Goal: Information Seeking & Learning: Learn about a topic

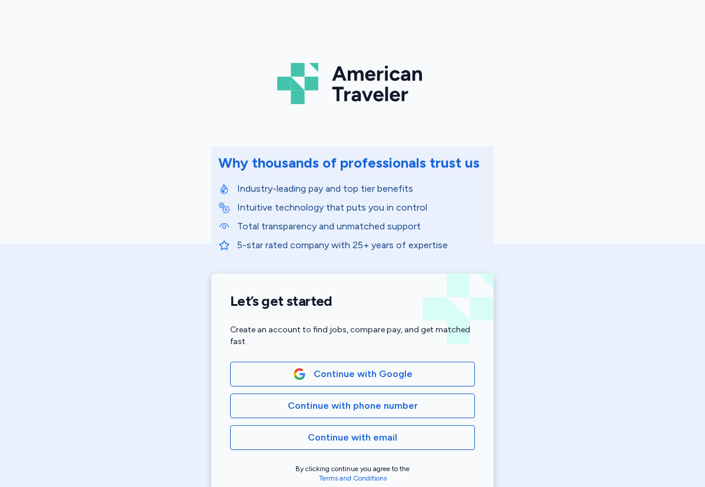
scroll to position [18, 0]
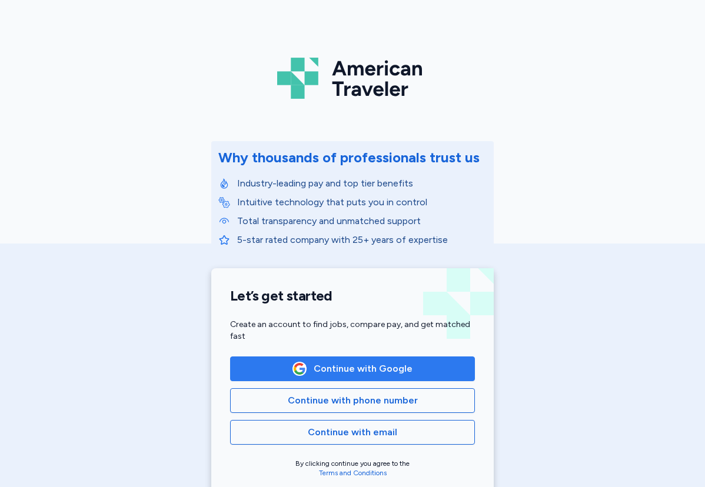
click at [372, 372] on span "Continue with Google" at bounding box center [363, 369] width 99 height 14
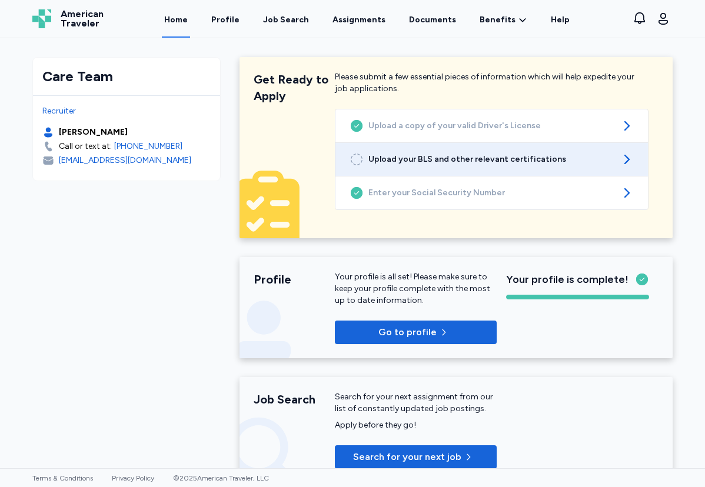
click at [494, 154] on span "Upload your BLS and other relevant certifications" at bounding box center [491, 160] width 247 height 12
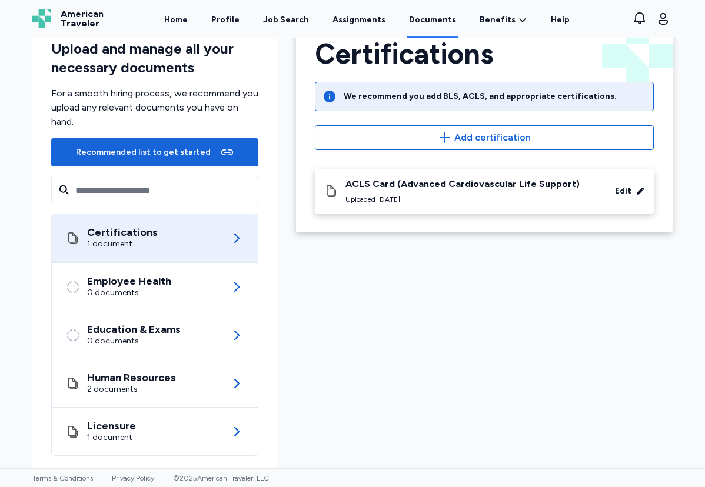
scroll to position [52, 0]
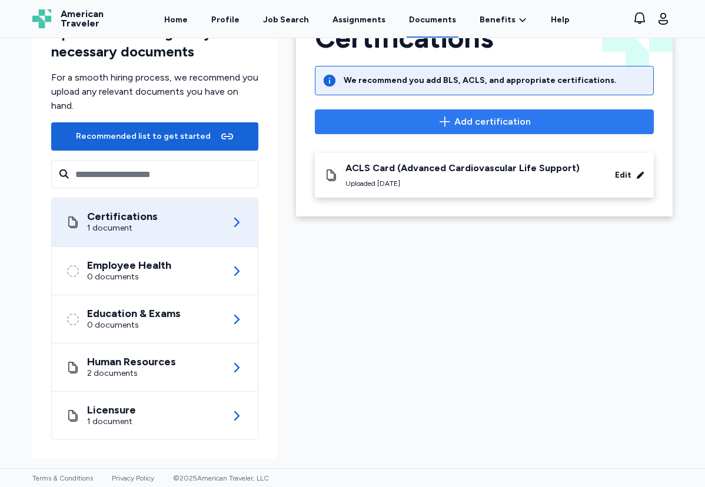
click at [470, 124] on span "Add certification" at bounding box center [492, 122] width 76 height 14
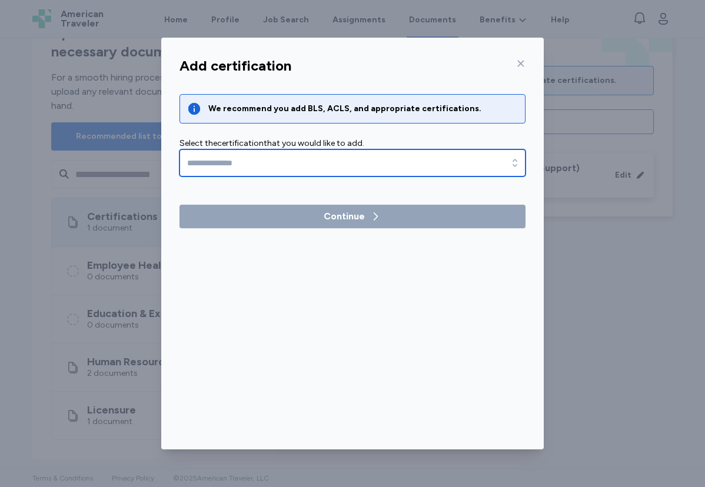
click at [380, 156] on input "text" at bounding box center [352, 162] width 346 height 27
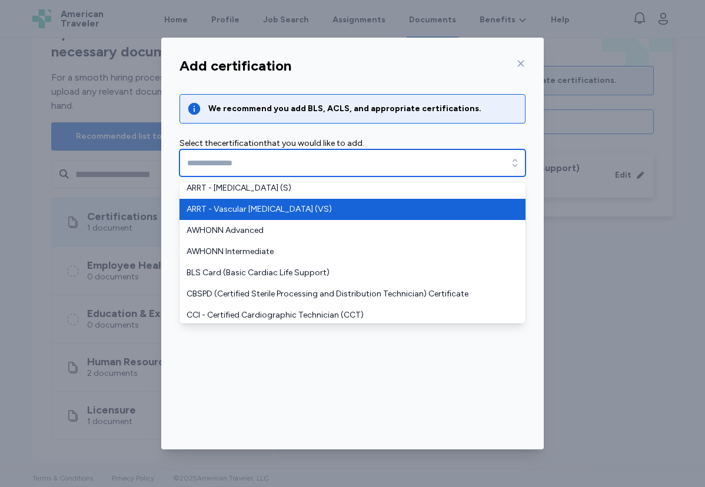
scroll to position [305, 0]
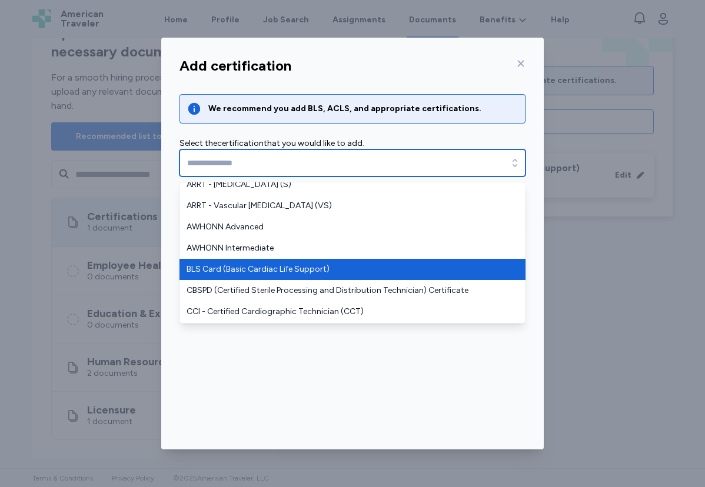
type input "**********"
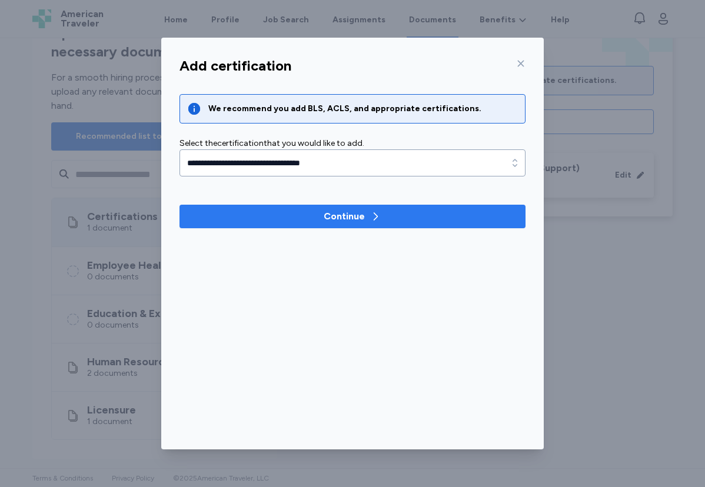
click at [367, 222] on div "Continue" at bounding box center [353, 216] width 58 height 14
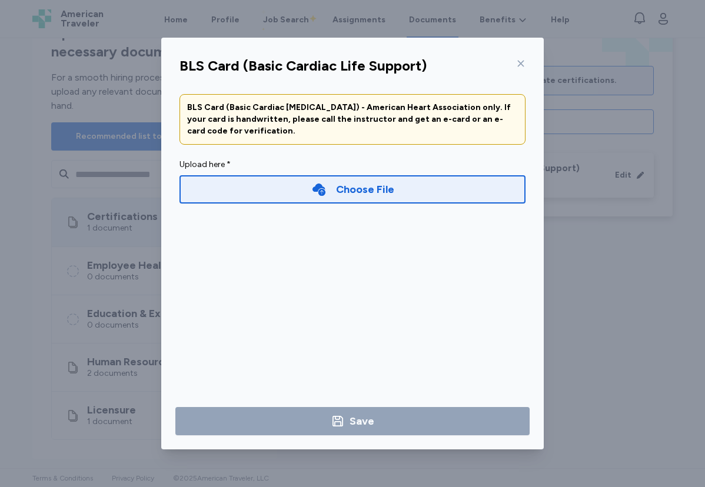
click at [359, 191] on div "Choose File" at bounding box center [365, 189] width 58 height 16
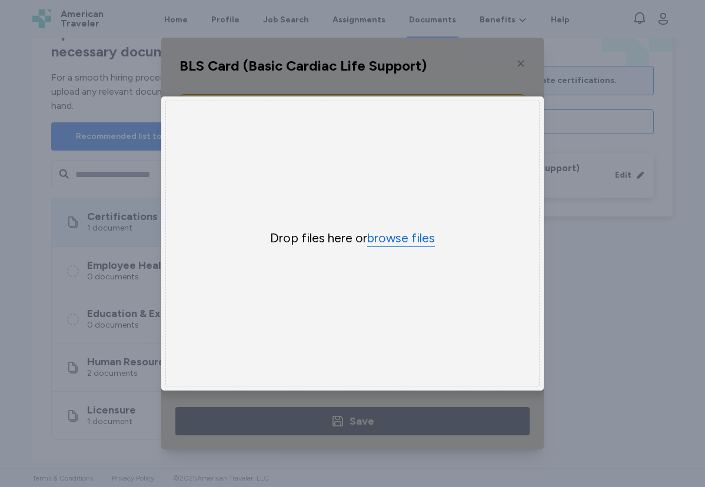
click at [399, 237] on button "browse files" at bounding box center [401, 238] width 68 height 17
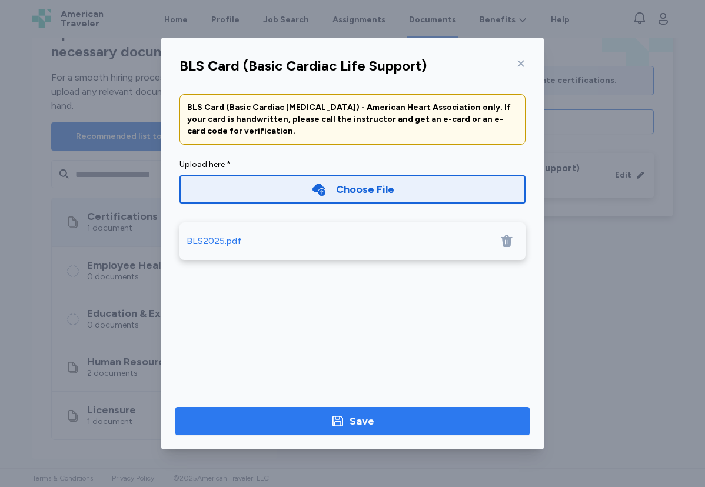
click at [352, 418] on div "Save" at bounding box center [361, 421] width 25 height 16
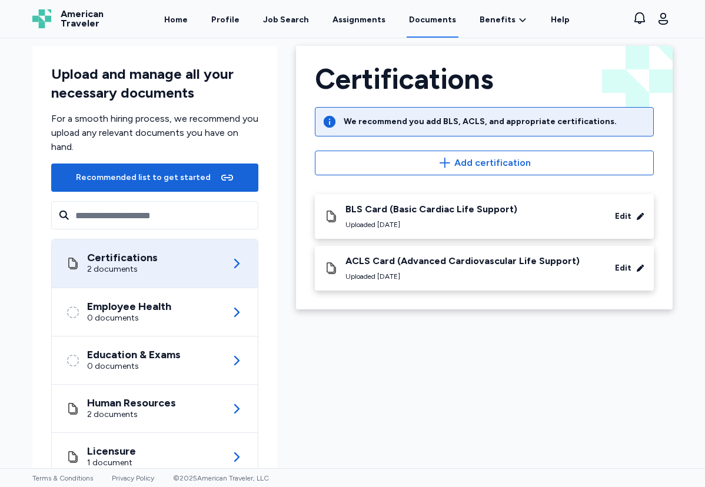
scroll to position [0, 0]
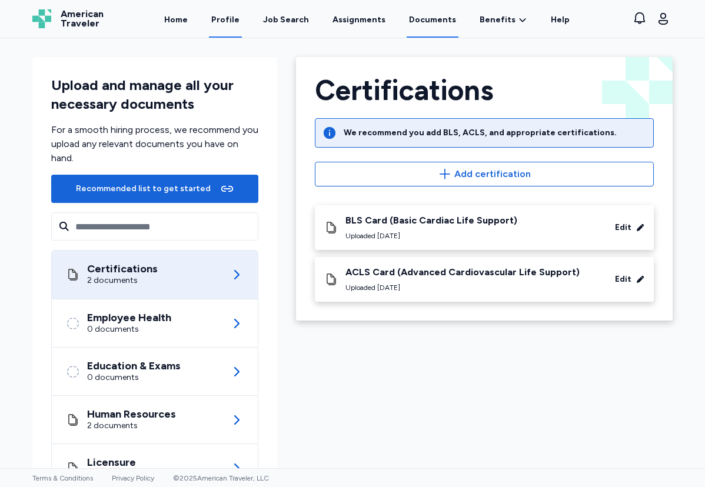
click at [241, 18] on link "Profile" at bounding box center [225, 19] width 33 height 36
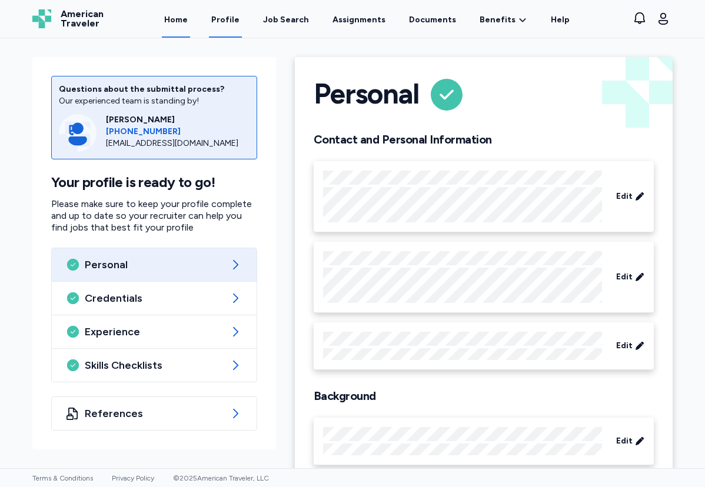
click at [190, 17] on link "Home" at bounding box center [176, 19] width 28 height 36
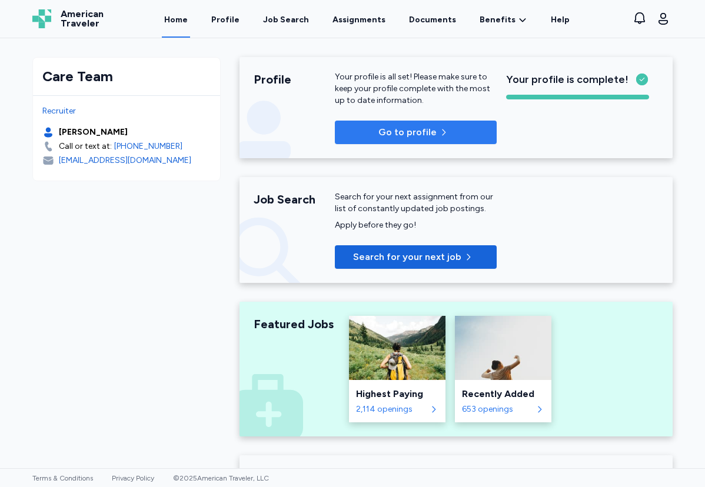
click at [430, 136] on p "Go to profile" at bounding box center [407, 132] width 58 height 14
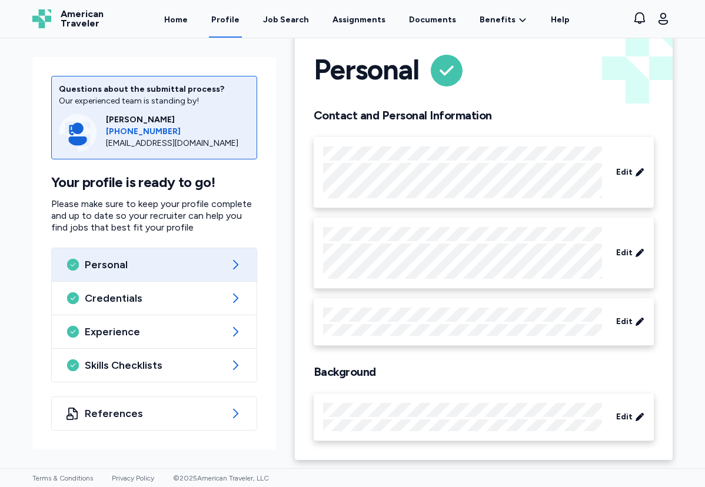
scroll to position [25, 0]
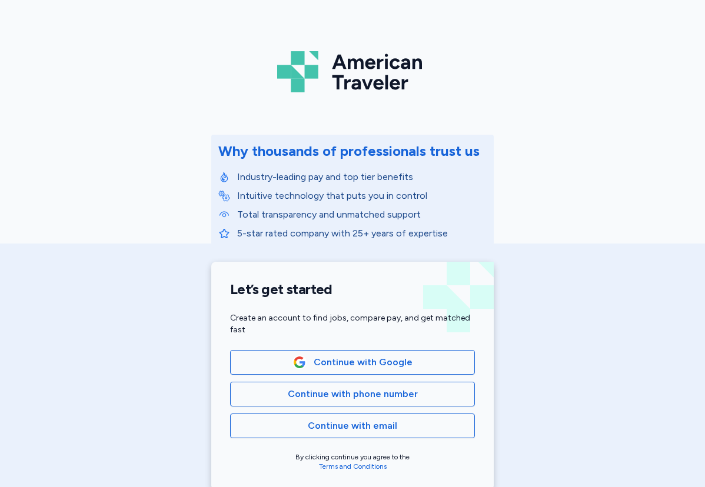
scroll to position [26, 0]
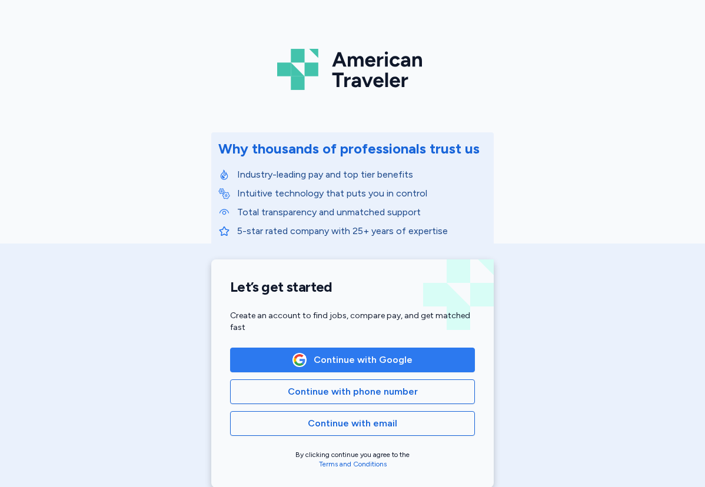
click at [342, 361] on span "Continue with Google" at bounding box center [363, 360] width 99 height 14
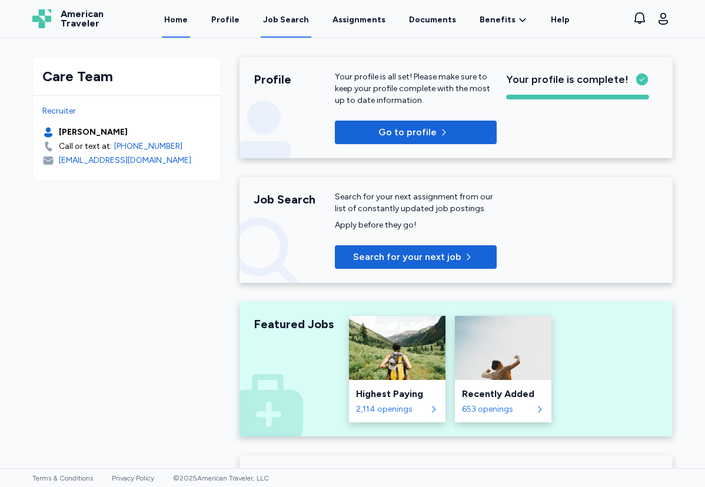
click at [275, 18] on div "Job Search" at bounding box center [286, 20] width 46 height 12
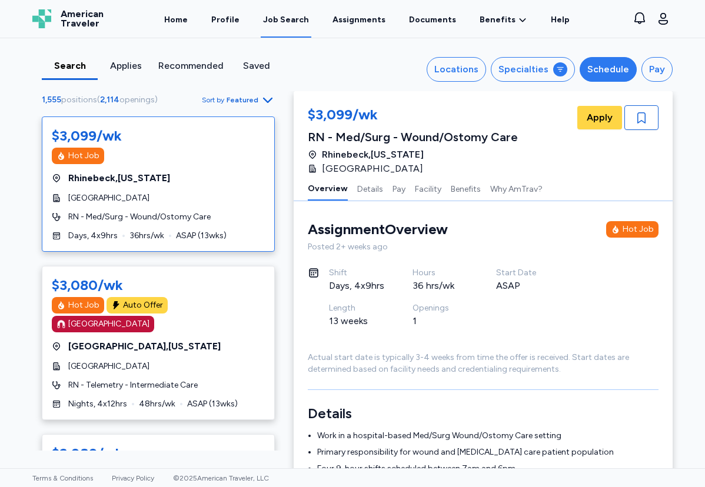
click at [595, 70] on div "Schedule" at bounding box center [608, 69] width 42 height 14
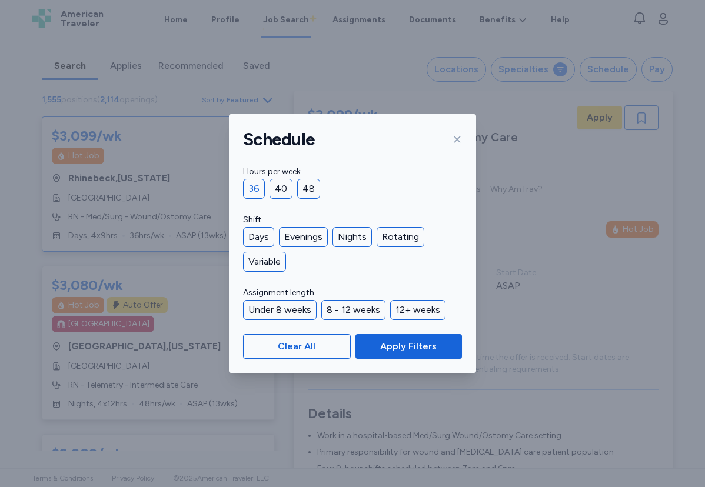
click at [262, 184] on div "36" at bounding box center [254, 189] width 22 height 20
click at [407, 344] on span "Apply Filters" at bounding box center [408, 346] width 56 height 14
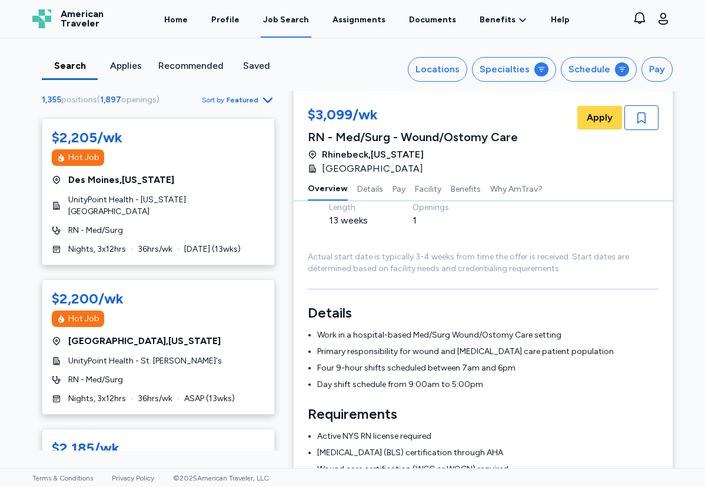
scroll to position [1472, 0]
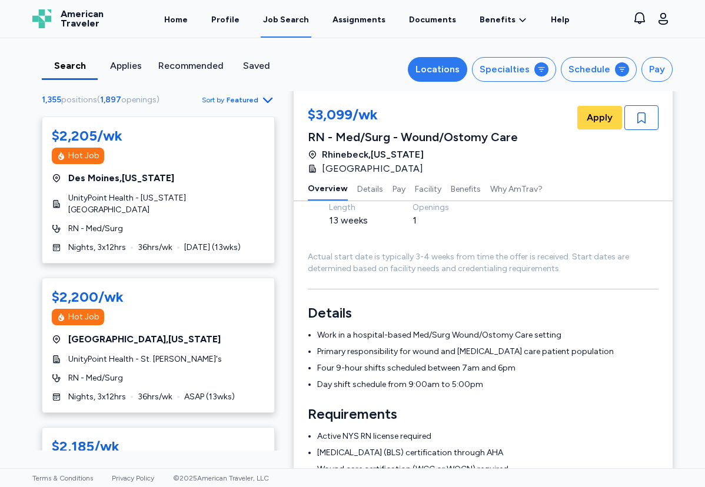
click at [447, 75] on div "Locations" at bounding box center [437, 69] width 44 height 14
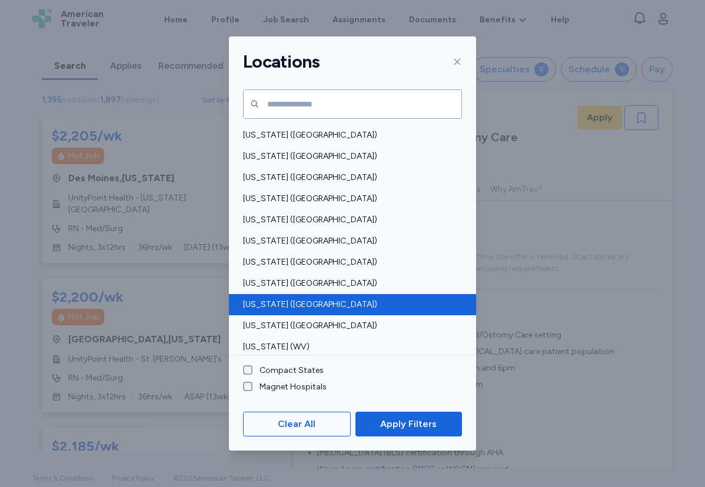
scroll to position [848, 0]
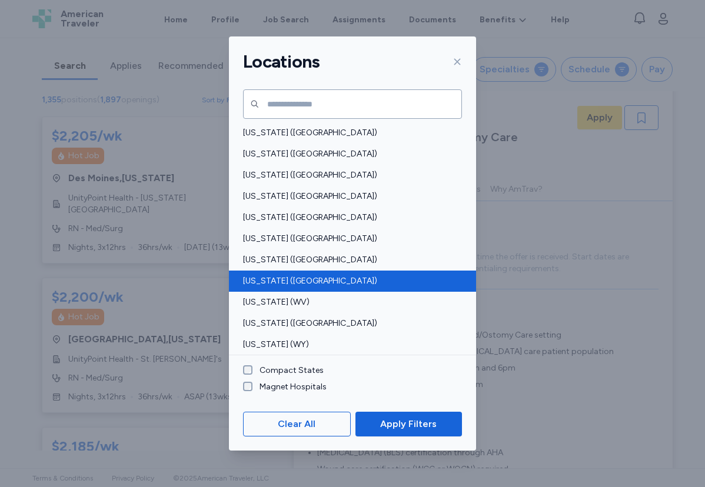
click at [284, 281] on span "Washington (WA)" at bounding box center [349, 281] width 212 height 12
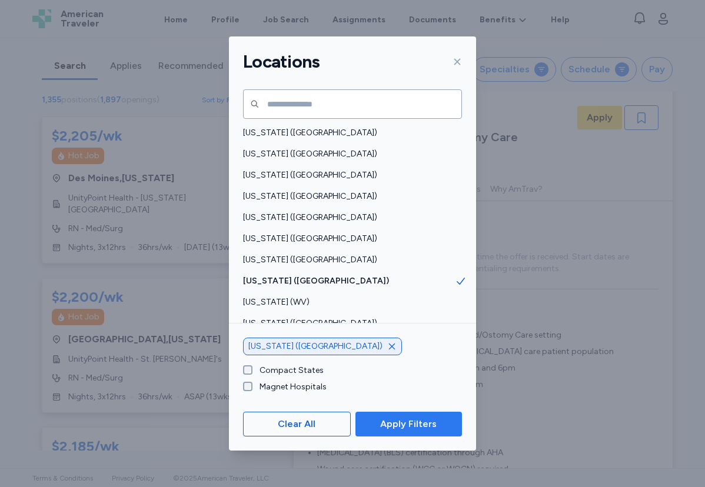
click at [418, 422] on span "Apply Filters" at bounding box center [408, 424] width 56 height 14
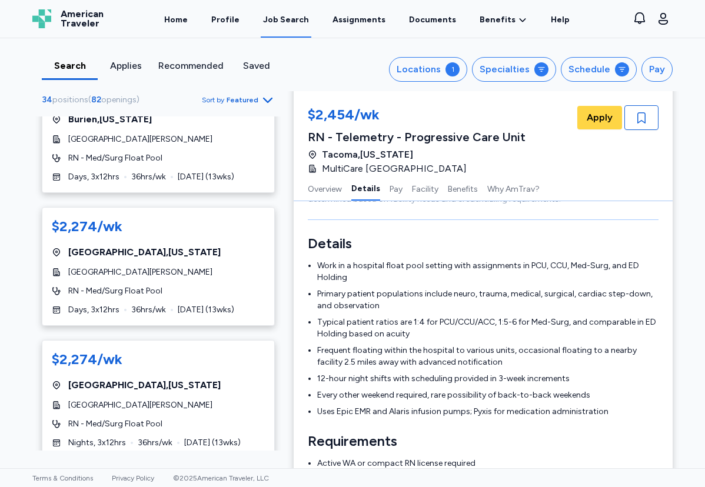
scroll to position [175, 0]
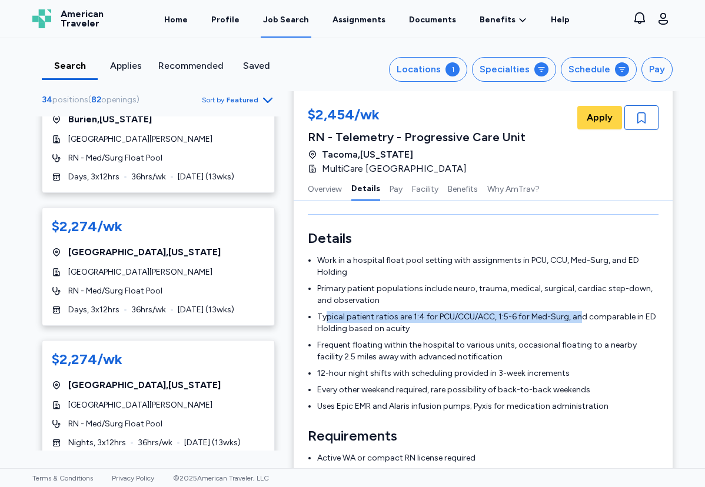
drag, startPoint x: 321, startPoint y: 318, endPoint x: 575, endPoint y: 314, distance: 254.8
click at [575, 314] on li "Typical patient ratios are 1:4 for PCU/CCU/ACC, 1:5-6 for Med-Surg, and compara…" at bounding box center [487, 323] width 341 height 24
click at [594, 326] on li "Typical patient ratios are 1:4 for PCU/CCU/ACC, 1:5-6 for Med-Surg, and compara…" at bounding box center [487, 323] width 341 height 24
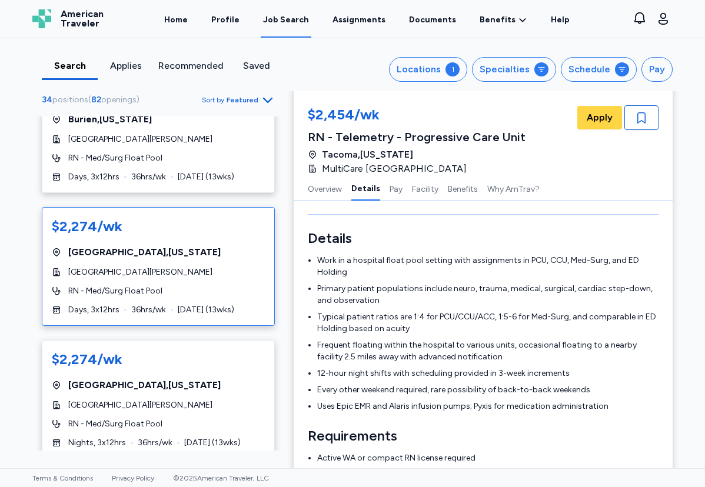
click at [200, 260] on div "$2,274/wk Gig Harbor , Washington St. Anthony Hospital RN - Med/Surg Float Pool…" at bounding box center [158, 266] width 233 height 119
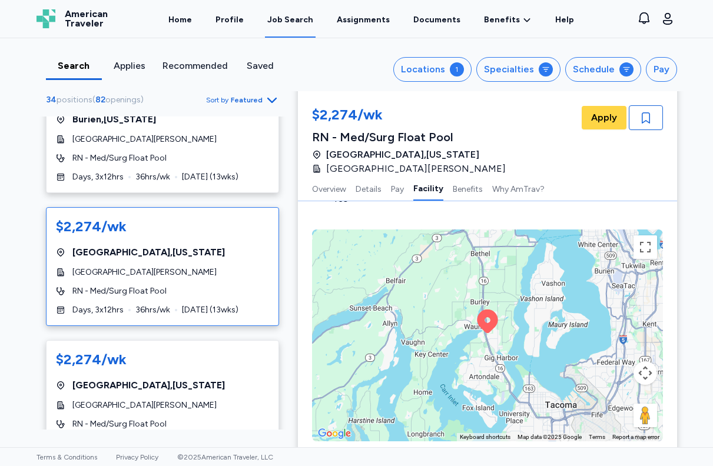
scroll to position [1338, 0]
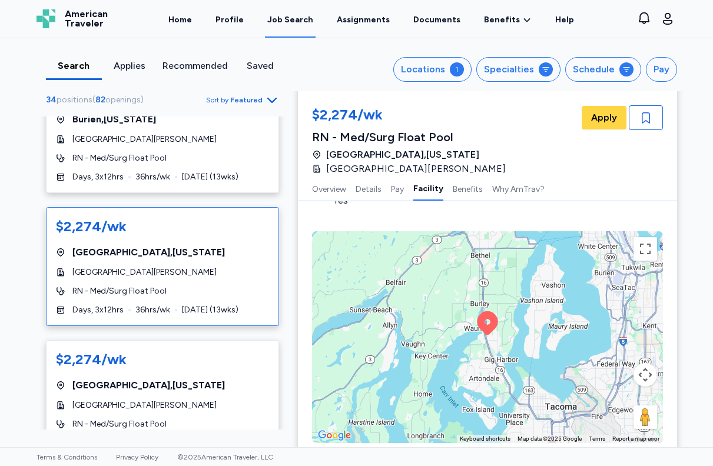
click at [483, 327] on div "To activate drag with keyboard, press Alt + Enter. Once in keyboard drag state,…" at bounding box center [487, 337] width 351 height 212
click at [641, 363] on button "Map camera controls" at bounding box center [645, 375] width 24 height 24
click at [612, 394] on button "Zoom out" at bounding box center [616, 404] width 24 height 24
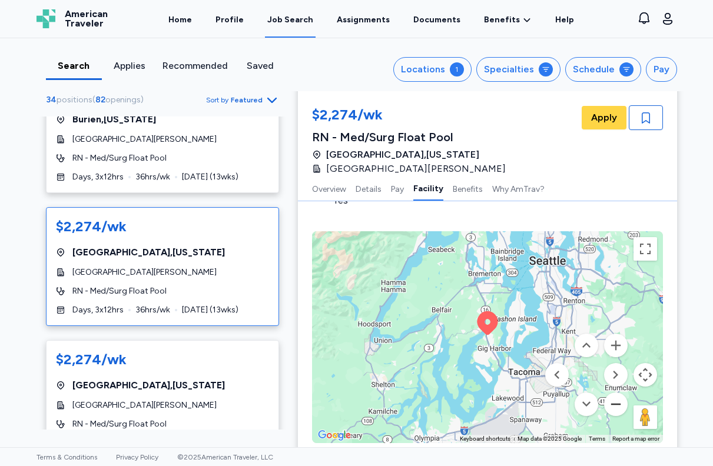
click at [612, 394] on button "Zoom out" at bounding box center [616, 404] width 24 height 24
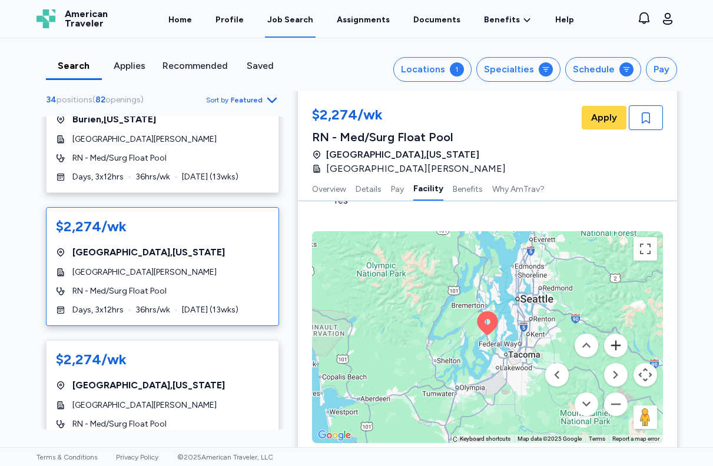
click at [608, 334] on button "Zoom in" at bounding box center [616, 346] width 24 height 24
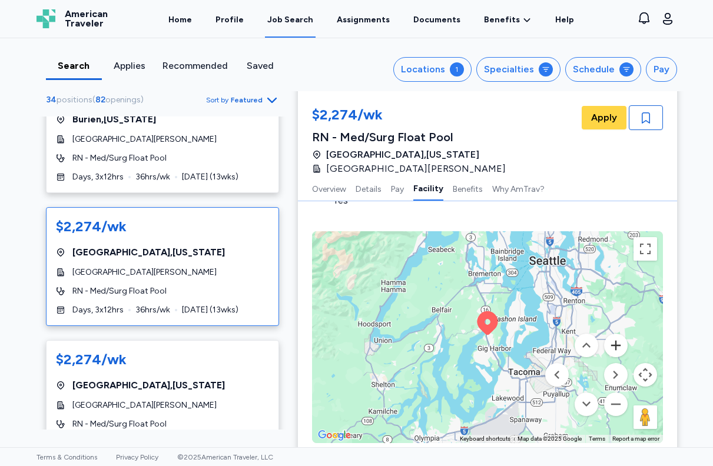
click at [609, 334] on button "Zoom in" at bounding box center [616, 346] width 24 height 24
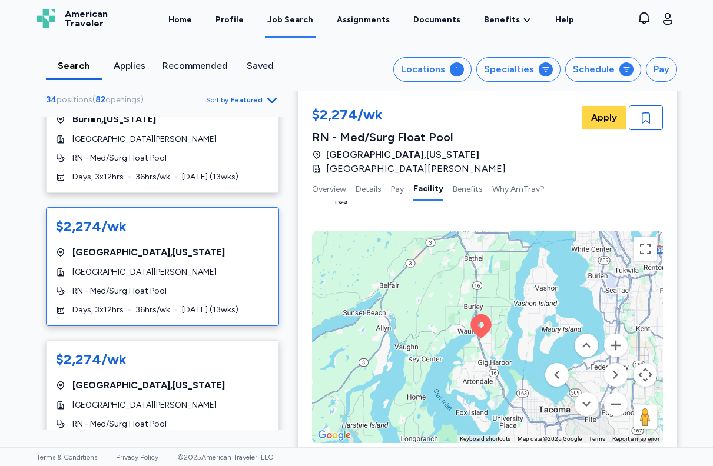
drag, startPoint x: 516, startPoint y: 332, endPoint x: 510, endPoint y: 338, distance: 8.7
click at [510, 338] on div "To activate drag with keyboard, press Alt + Enter. Once in keyboard drag state,…" at bounding box center [487, 337] width 351 height 212
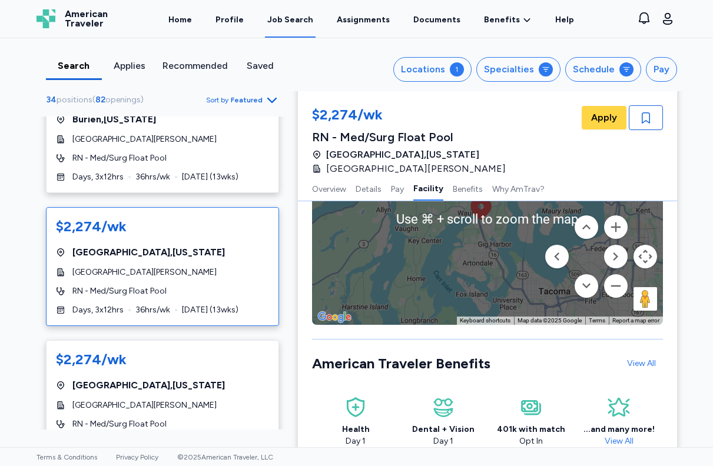
scroll to position [1371, 0]
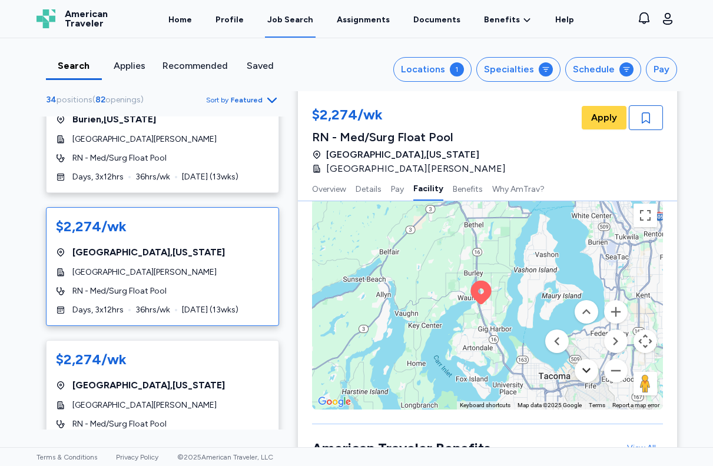
click at [584, 359] on button "Move down" at bounding box center [586, 371] width 24 height 24
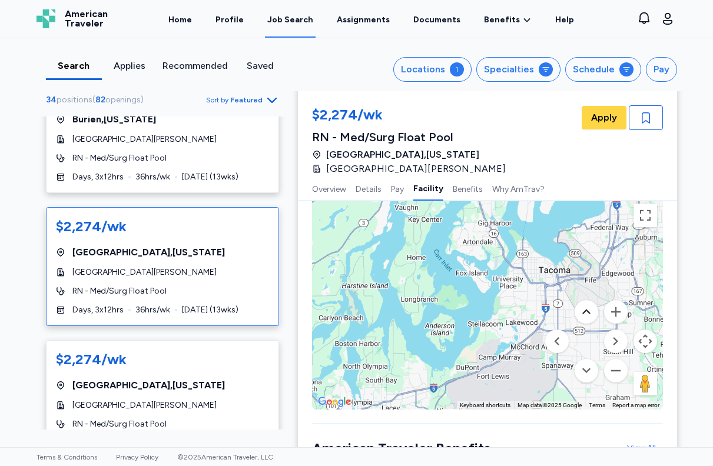
click at [588, 300] on button "Move up" at bounding box center [586, 312] width 24 height 24
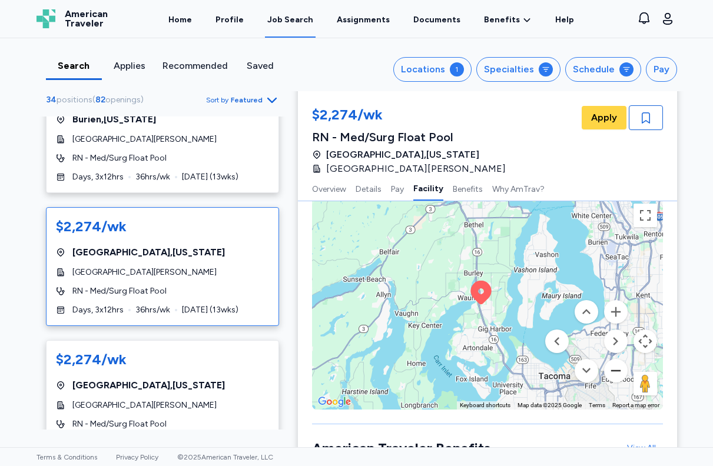
click at [612, 359] on button "Zoom out" at bounding box center [616, 371] width 24 height 24
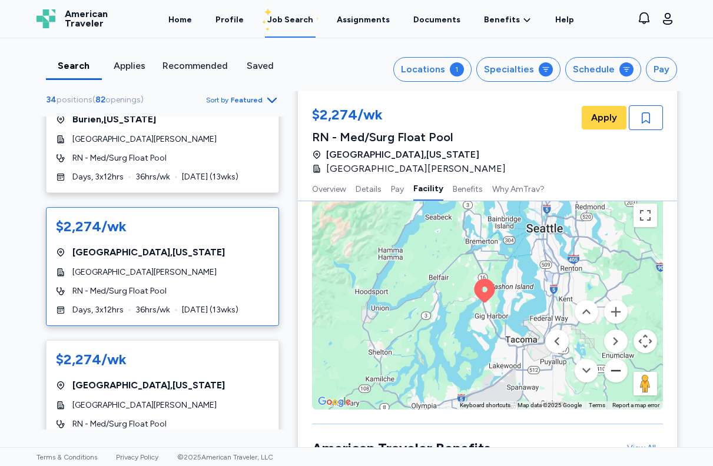
click at [612, 359] on button "Zoom out" at bounding box center [616, 371] width 24 height 24
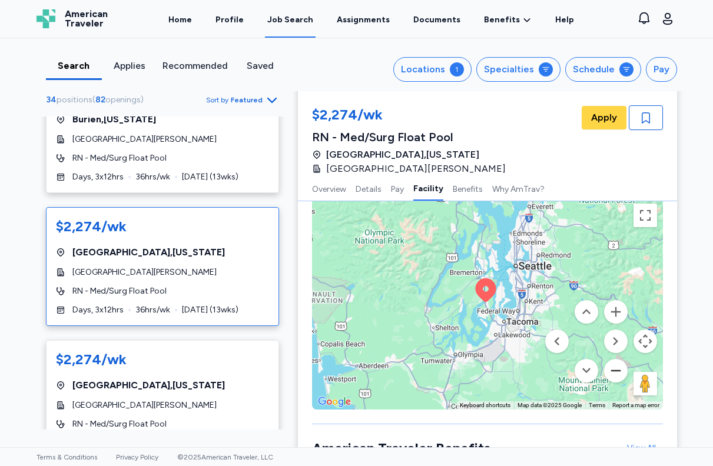
click at [612, 359] on button "Zoom out" at bounding box center [616, 371] width 24 height 24
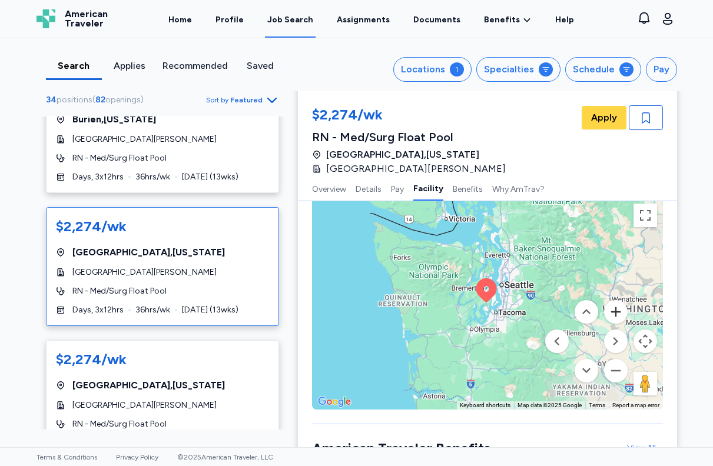
click at [613, 302] on button "Zoom in" at bounding box center [616, 312] width 24 height 24
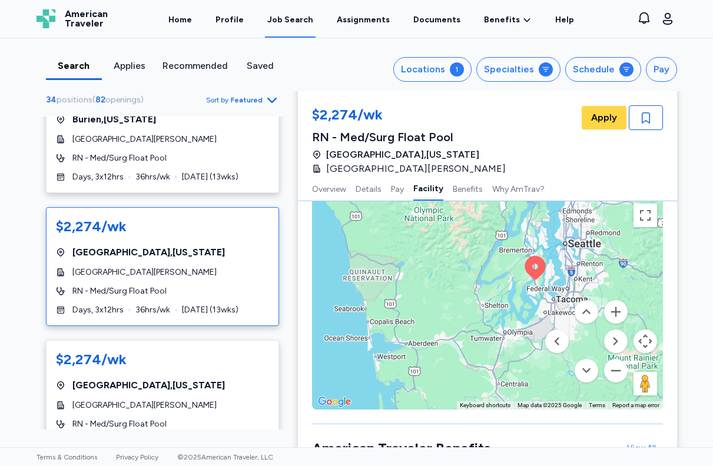
drag, startPoint x: 480, startPoint y: 329, endPoint x: 524, endPoint y: 312, distance: 47.9
click at [524, 312] on div "To activate drag with keyboard, press Alt + Enter. Once in keyboard drag state,…" at bounding box center [487, 304] width 351 height 212
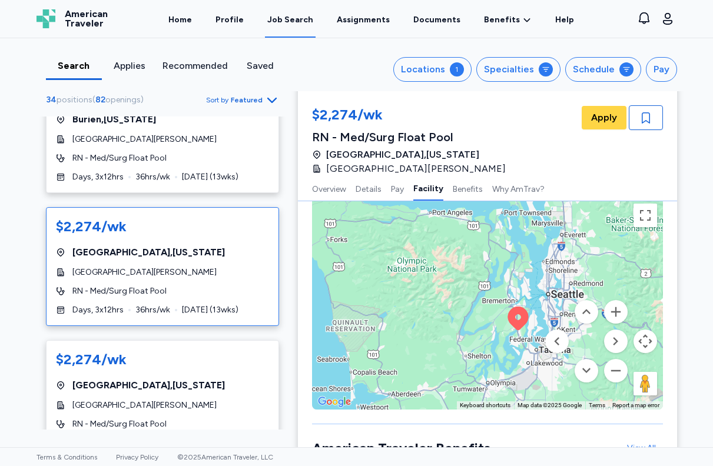
drag, startPoint x: 422, startPoint y: 317, endPoint x: 405, endPoint y: 369, distance: 55.1
click at [405, 371] on div "To activate drag with keyboard, press Alt + Enter. Once in keyboard drag state,…" at bounding box center [487, 304] width 351 height 212
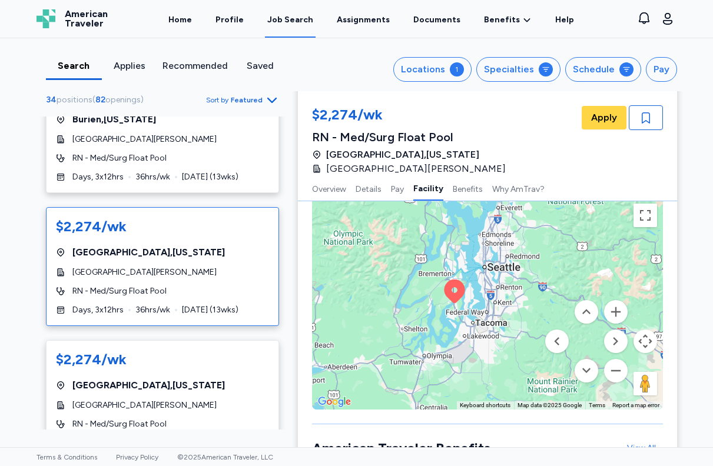
drag, startPoint x: 476, startPoint y: 307, endPoint x: 414, endPoint y: 267, distance: 73.8
click at [414, 267] on div "To activate drag with keyboard, press Alt + Enter. Once in keyboard drag state,…" at bounding box center [487, 304] width 351 height 212
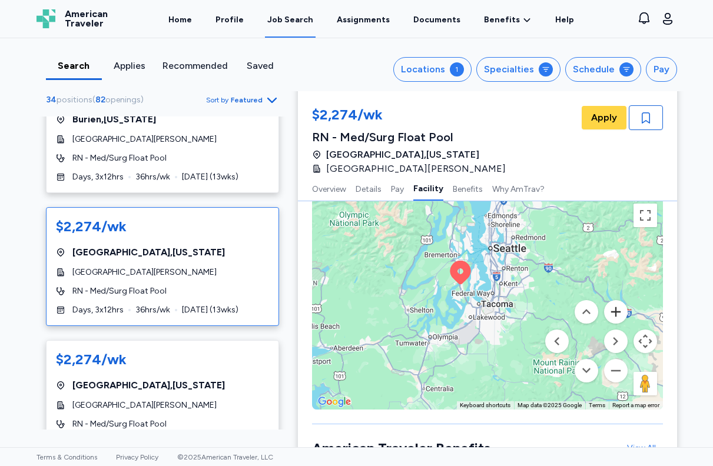
click at [613, 305] on button "Zoom in" at bounding box center [616, 312] width 24 height 24
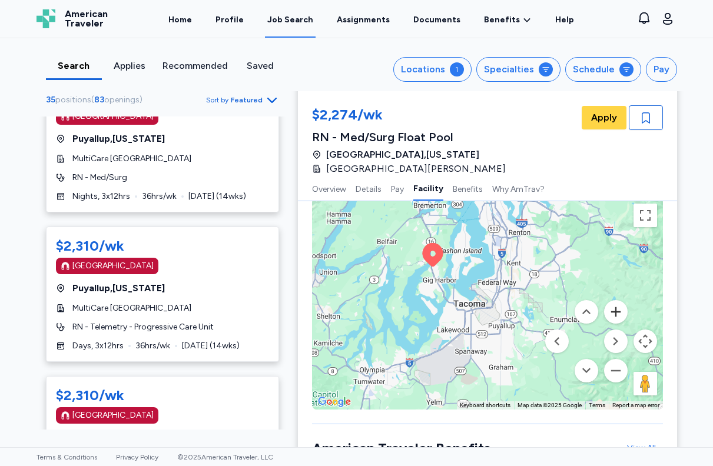
scroll to position [0, 0]
